Goal: Navigation & Orientation: Find specific page/section

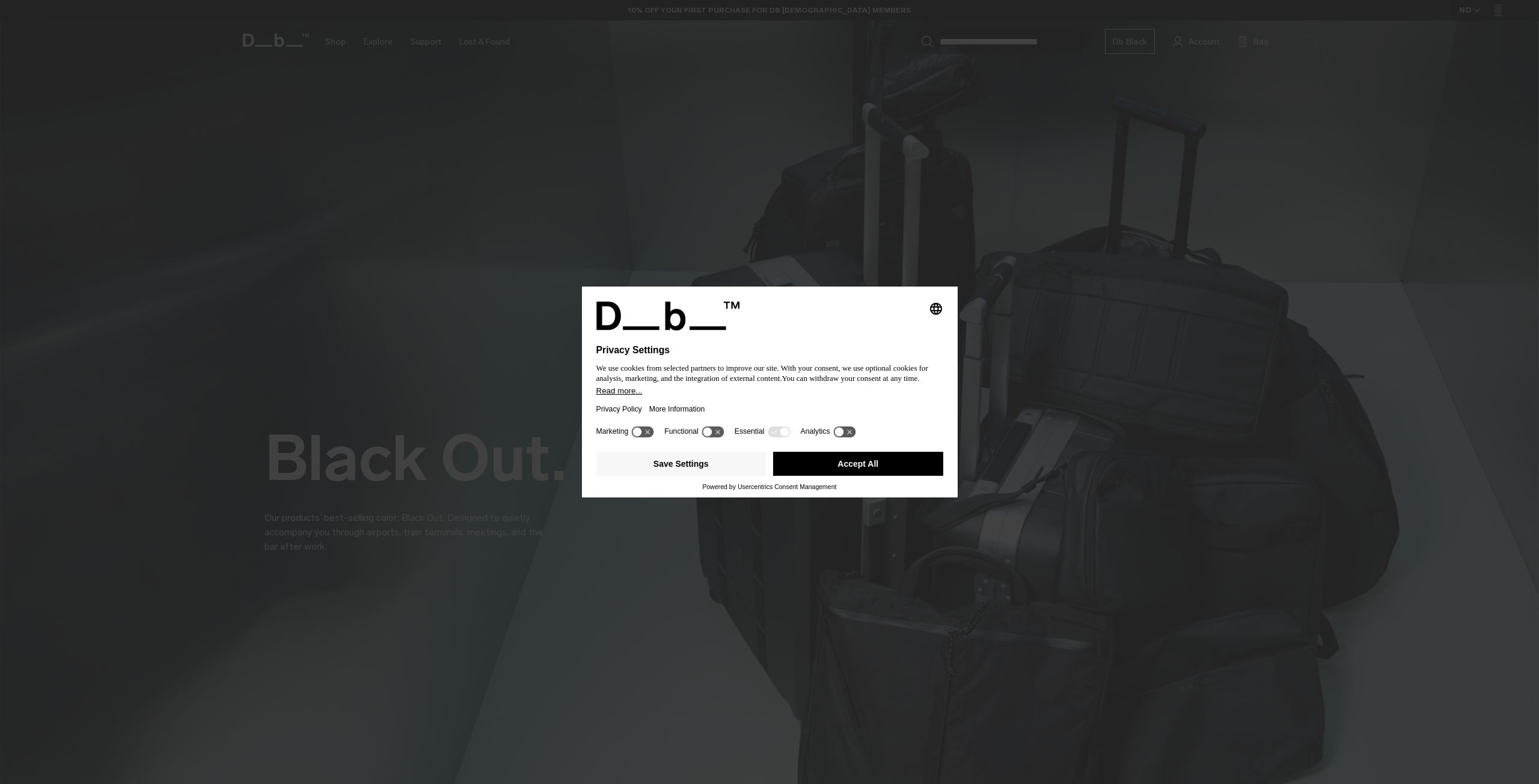
click at [846, 463] on button "Accept All" at bounding box center [858, 464] width 170 height 24
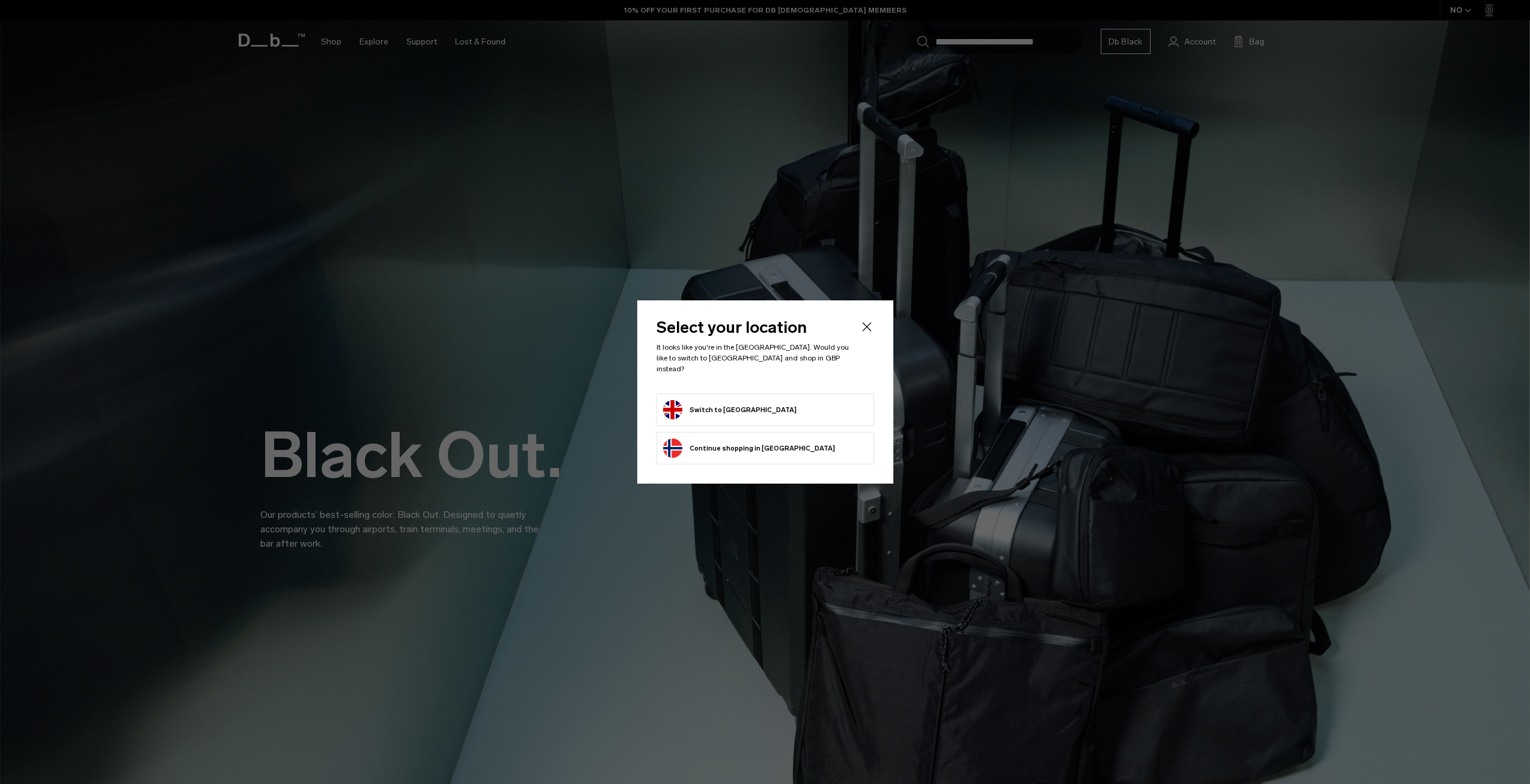
click at [871, 332] on icon "Close" at bounding box center [866, 326] width 14 height 14
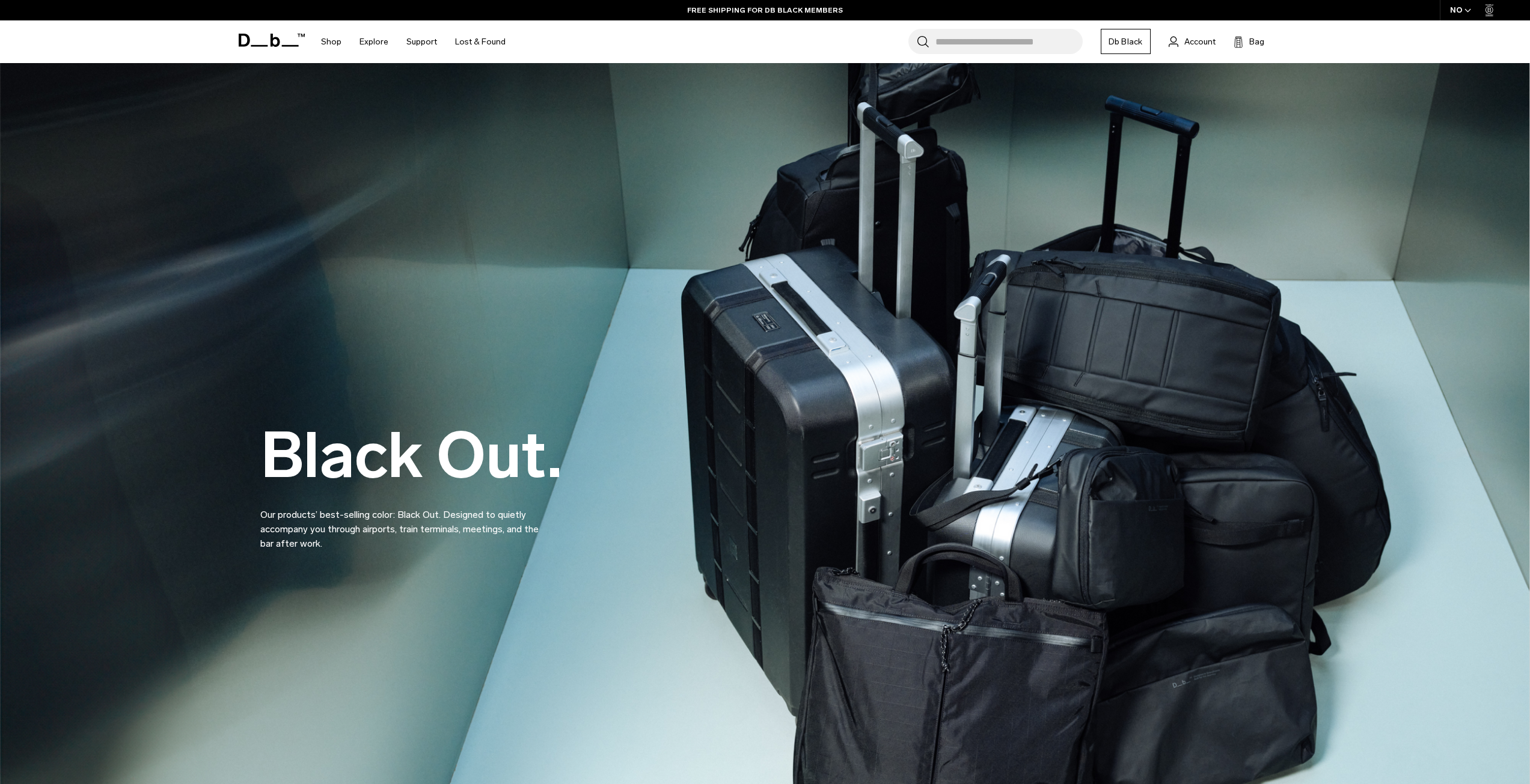
click at [1456, 7] on div "NO" at bounding box center [1461, 10] width 42 height 20
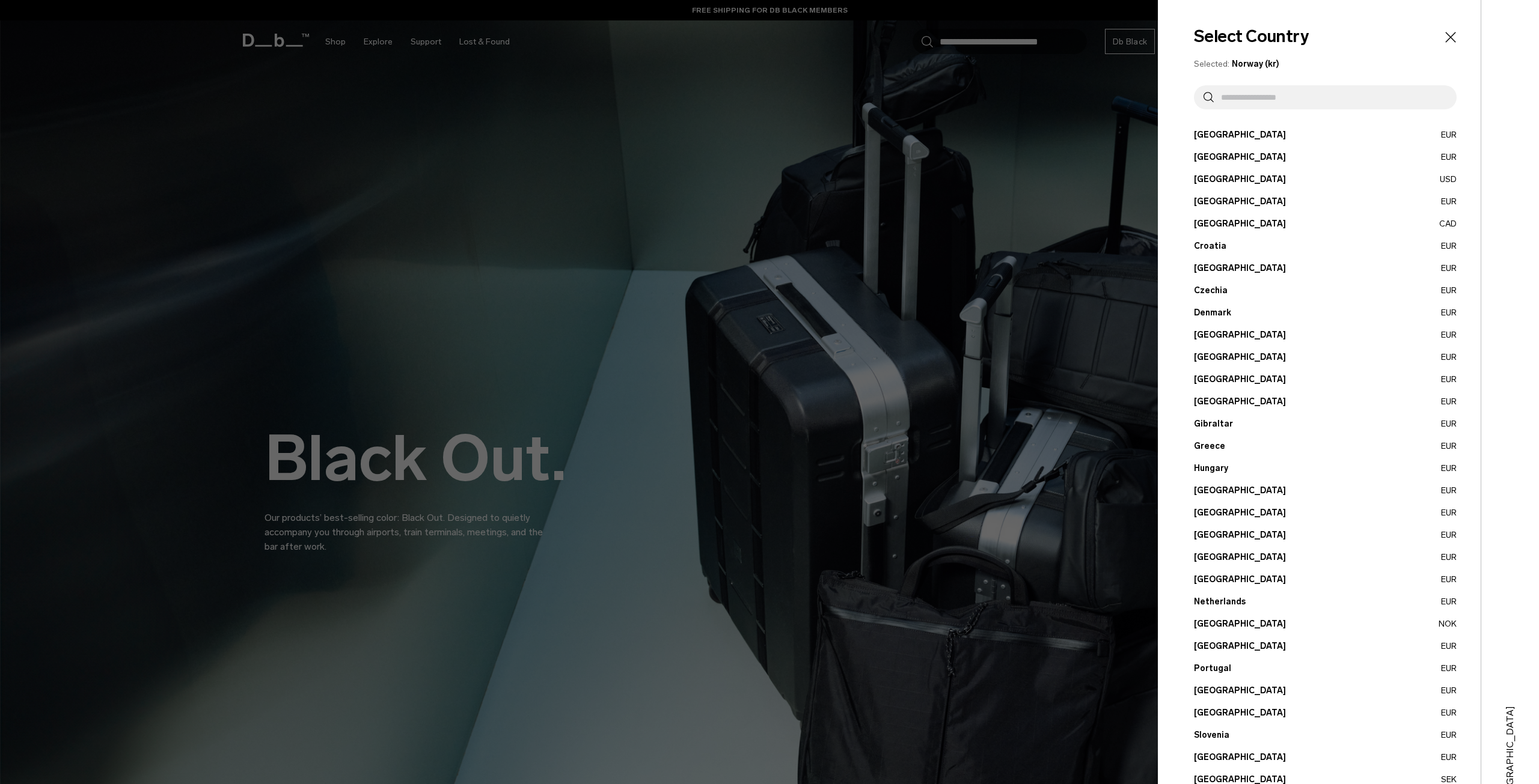
click at [1289, 92] on input "text" at bounding box center [1330, 98] width 233 height 24
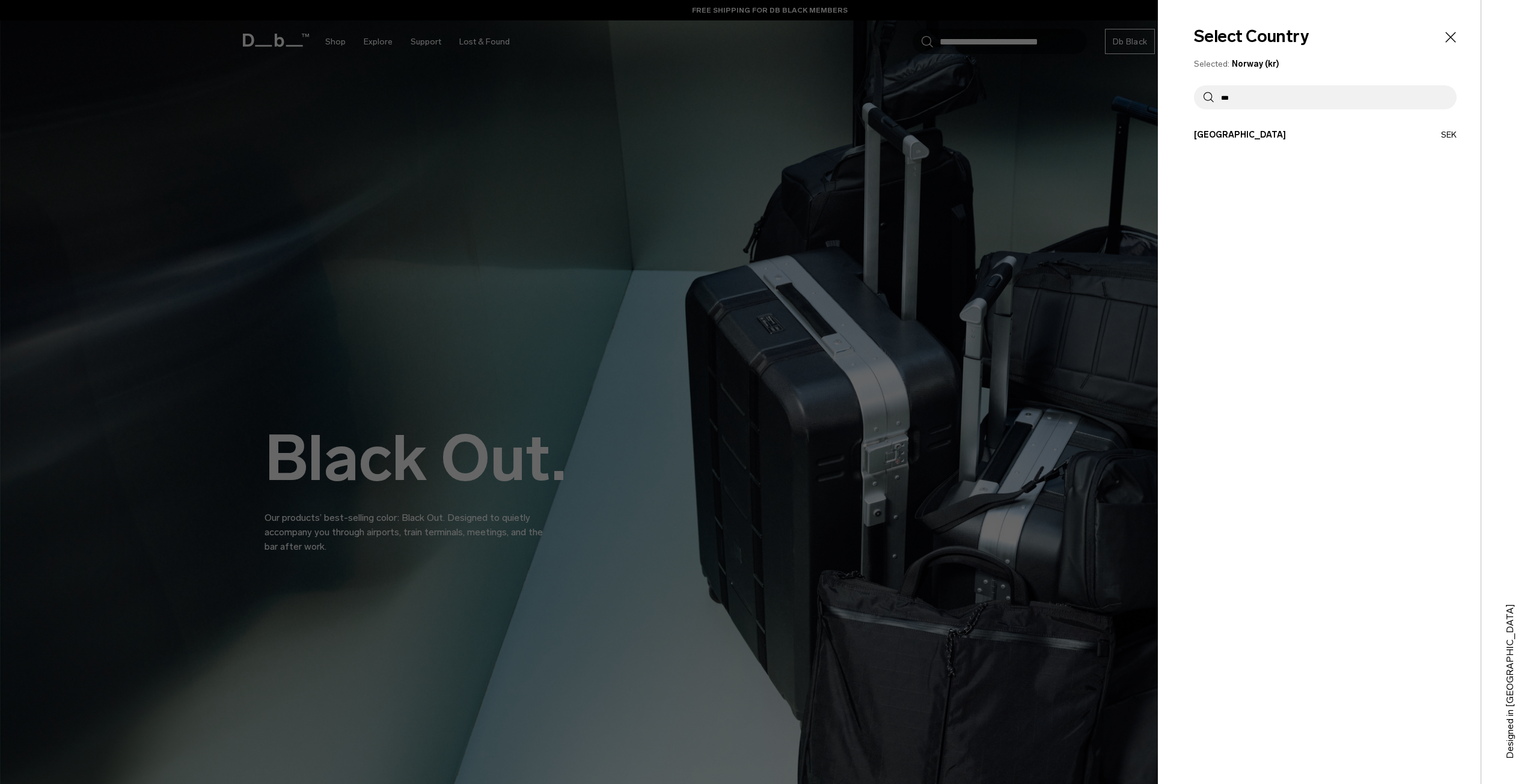
type input "***"
click at [1264, 132] on button "Sweden SEK" at bounding box center [1325, 135] width 263 height 13
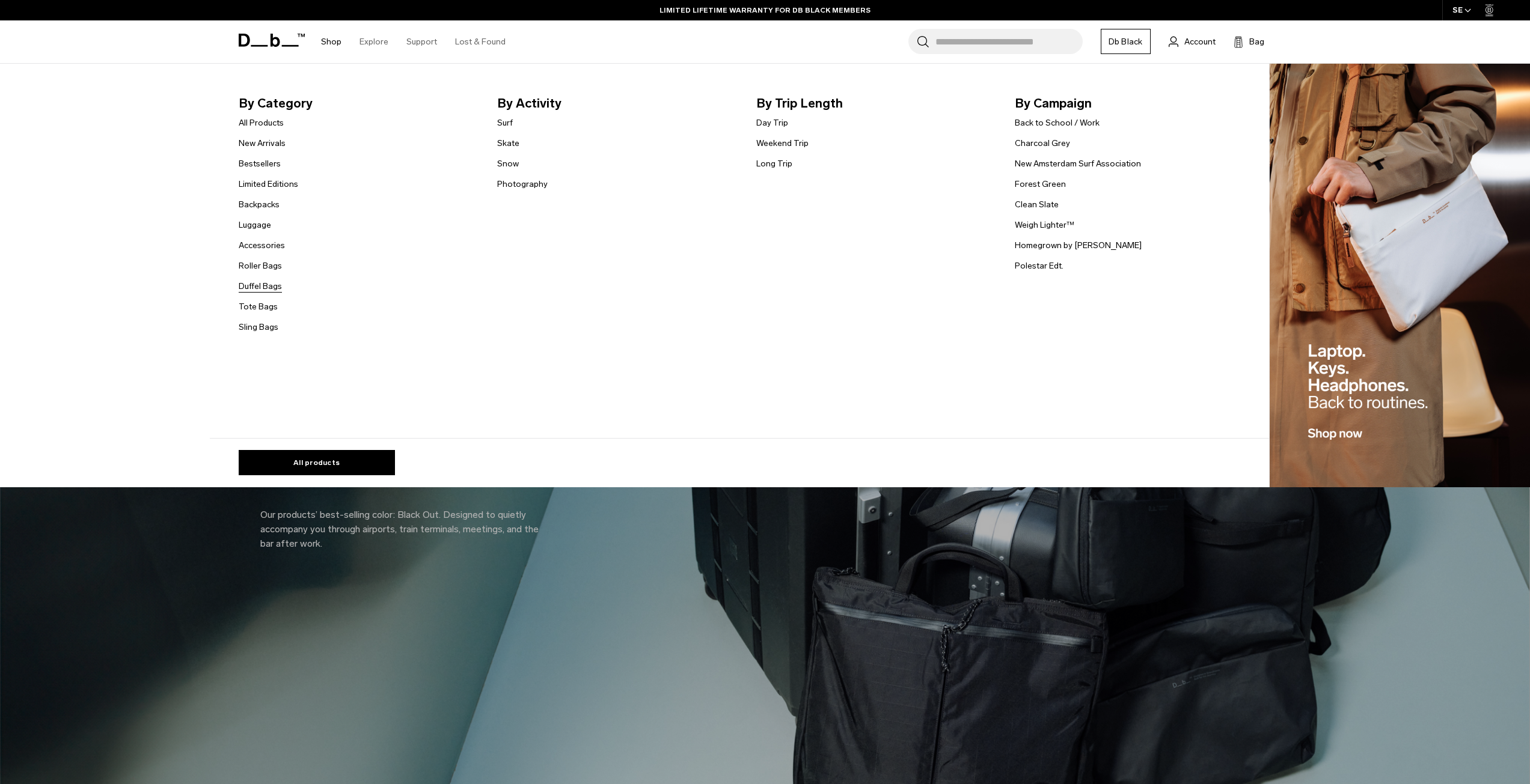
click at [257, 285] on link "Duffel Bags" at bounding box center [260, 286] width 43 height 13
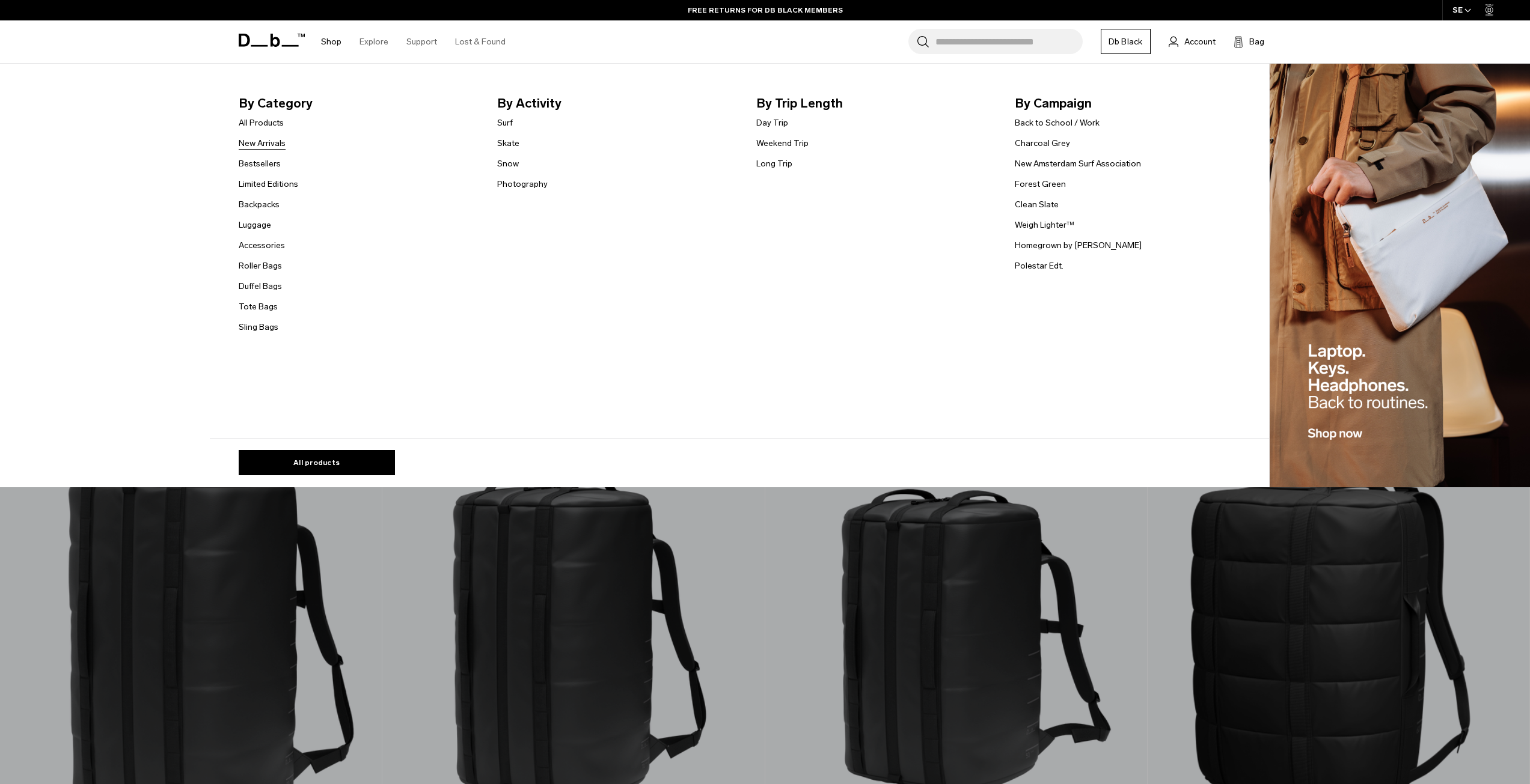
click at [264, 145] on link "New Arrivals" at bounding box center [261, 143] width 47 height 13
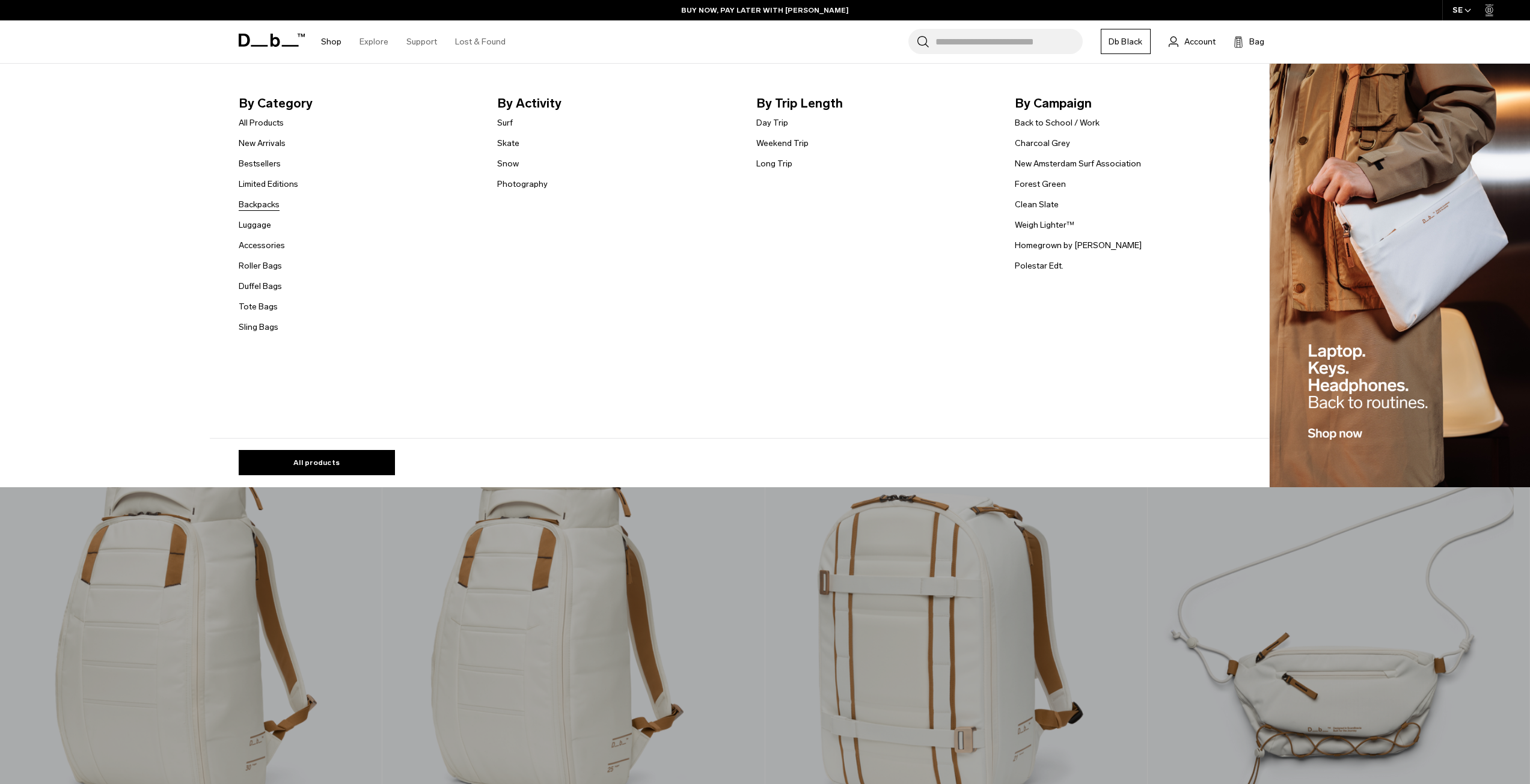
click at [258, 200] on link "Backpacks" at bounding box center [258, 204] width 41 height 13
click at [258, 226] on link "Luggage" at bounding box center [255, 225] width 33 height 13
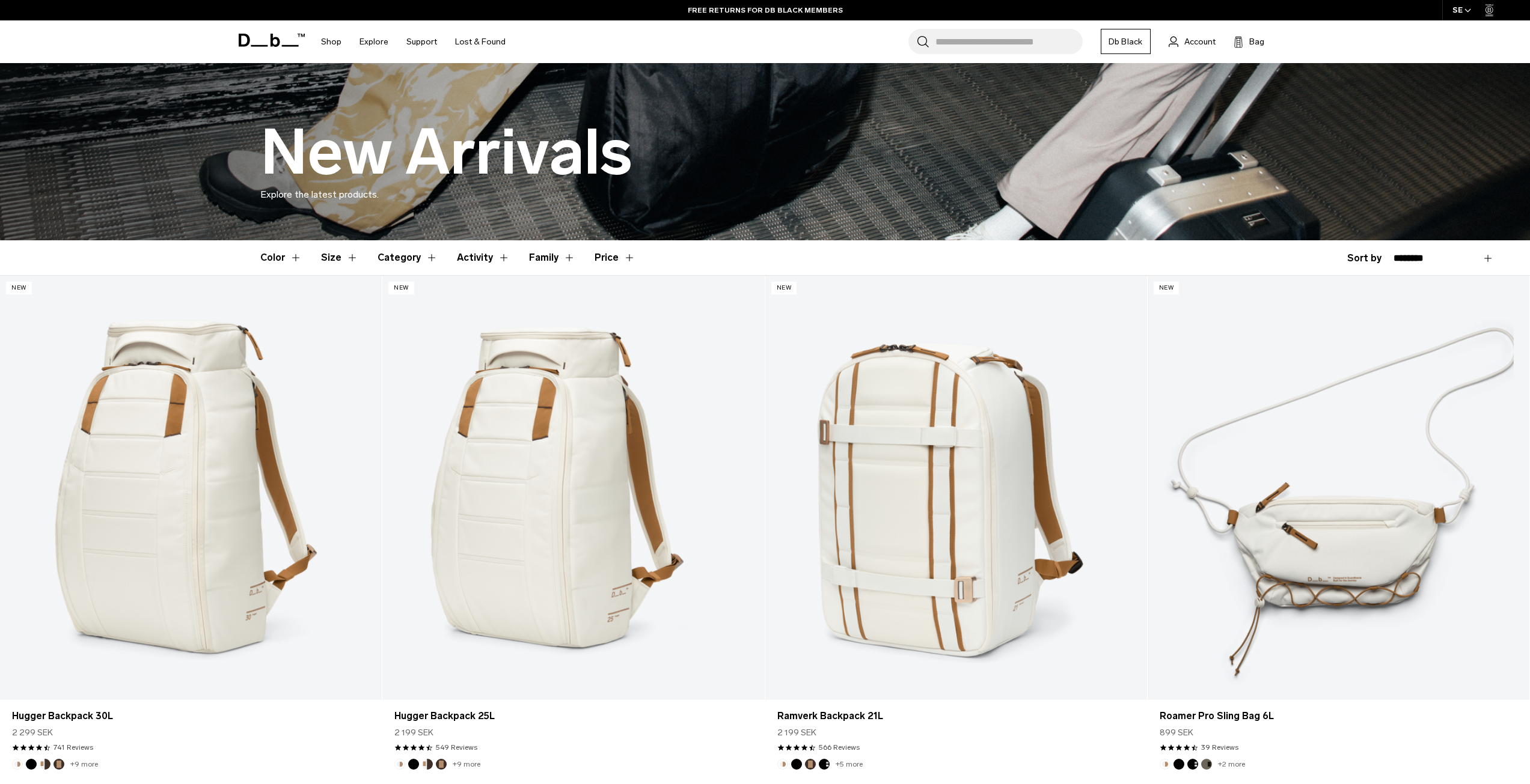
scroll to position [120, 0]
